Goal: Navigation & Orientation: Find specific page/section

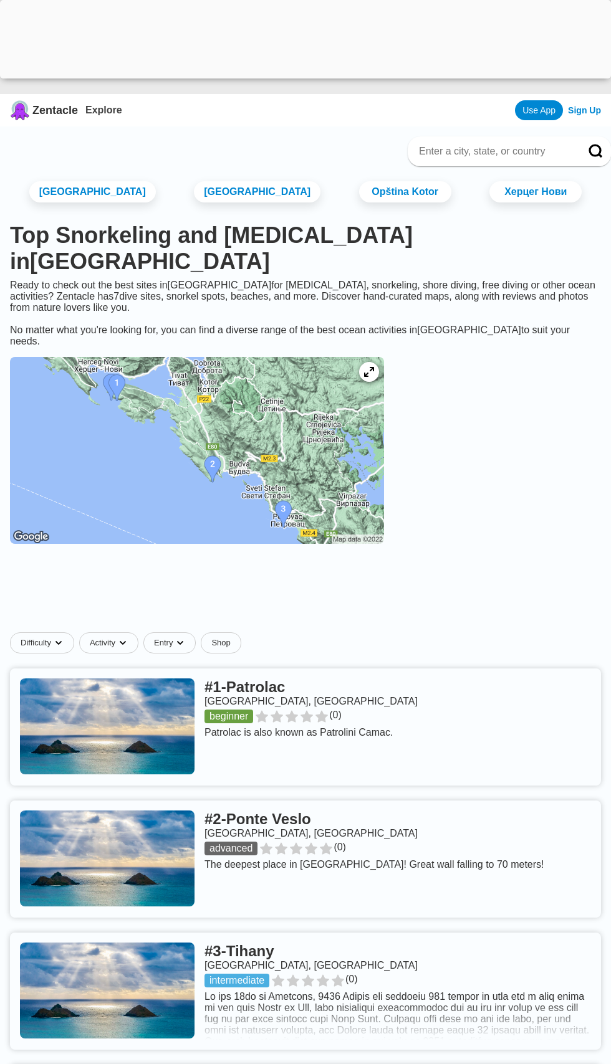
click at [224, 427] on img at bounding box center [197, 450] width 374 height 187
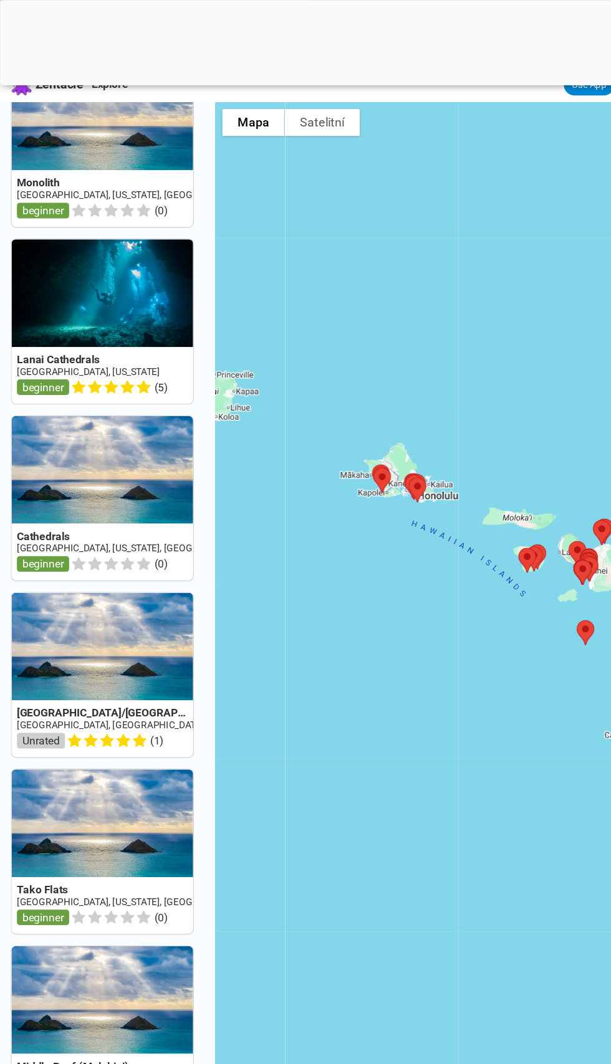
scroll to position [48, 0]
